Goal: Transaction & Acquisition: Purchase product/service

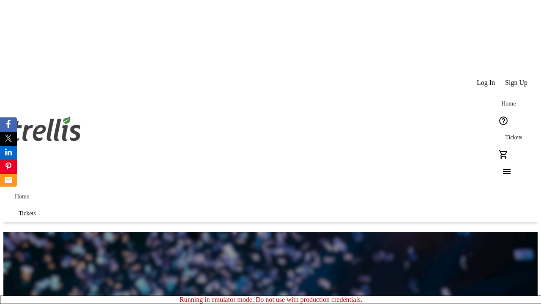
click at [517, 79] on span "Sign Up" at bounding box center [516, 83] width 22 height 8
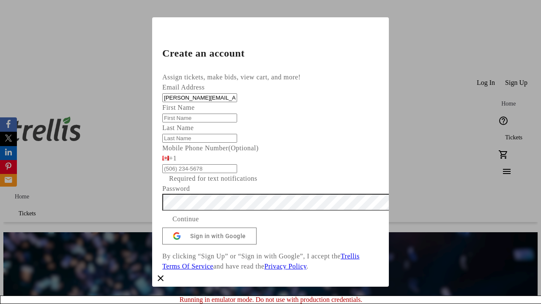
type input "[PERSON_NAME][EMAIL_ADDRESS][DOMAIN_NAME]"
type input "[PERSON_NAME]"
type input "Grant"
click at [199, 224] on span "Continue" at bounding box center [185, 219] width 27 height 10
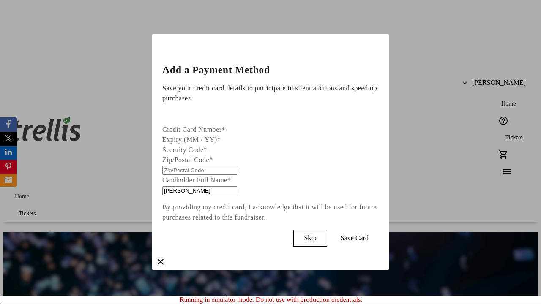
click at [316, 236] on span "Skip" at bounding box center [310, 238] width 12 height 8
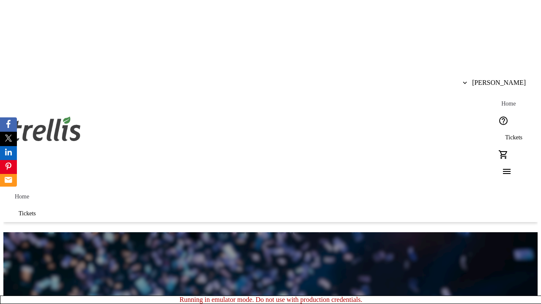
click at [505, 134] on span "Tickets" at bounding box center [513, 137] width 17 height 7
